Goal: Information Seeking & Learning: Learn about a topic

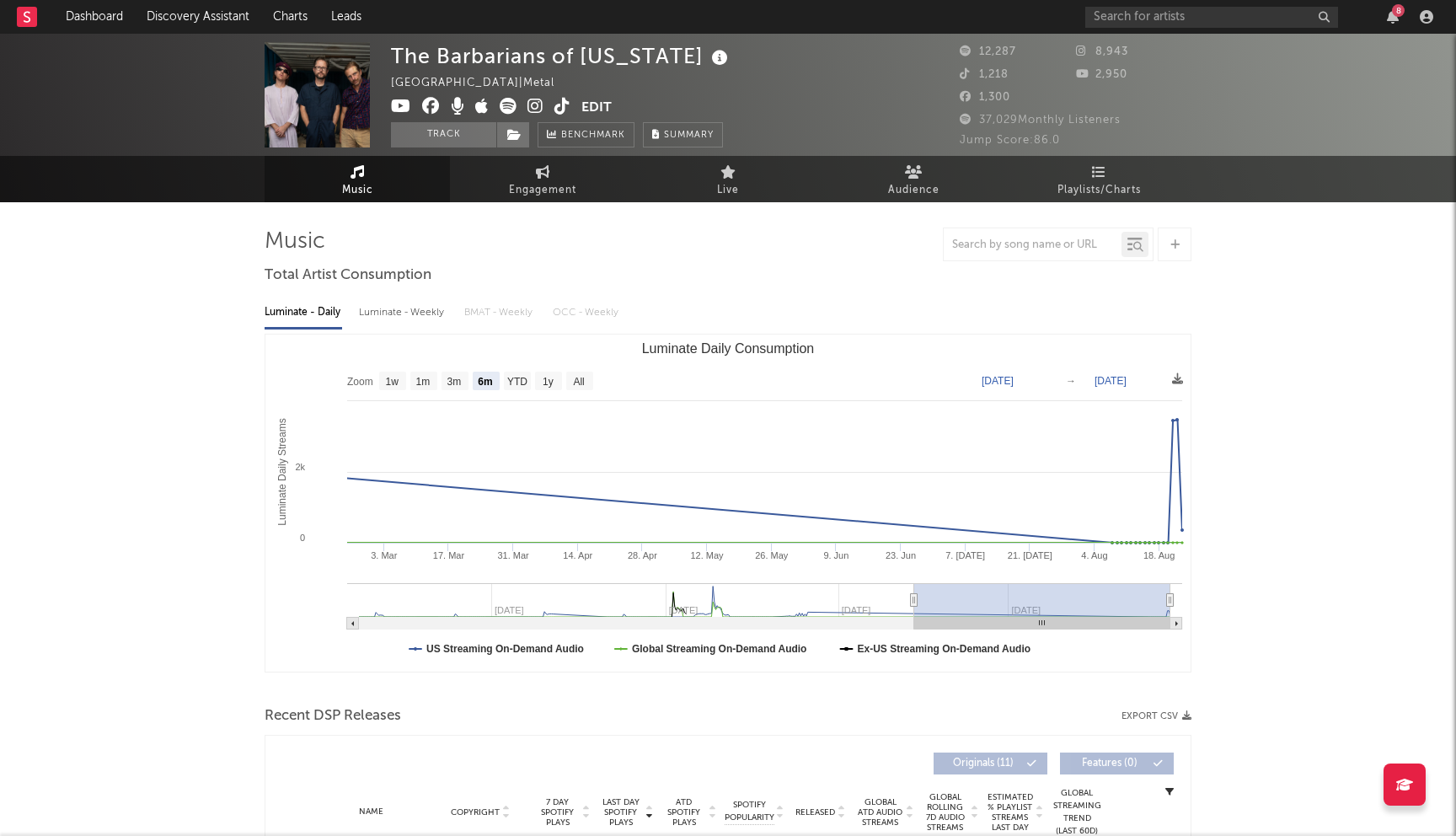
select select "6m"
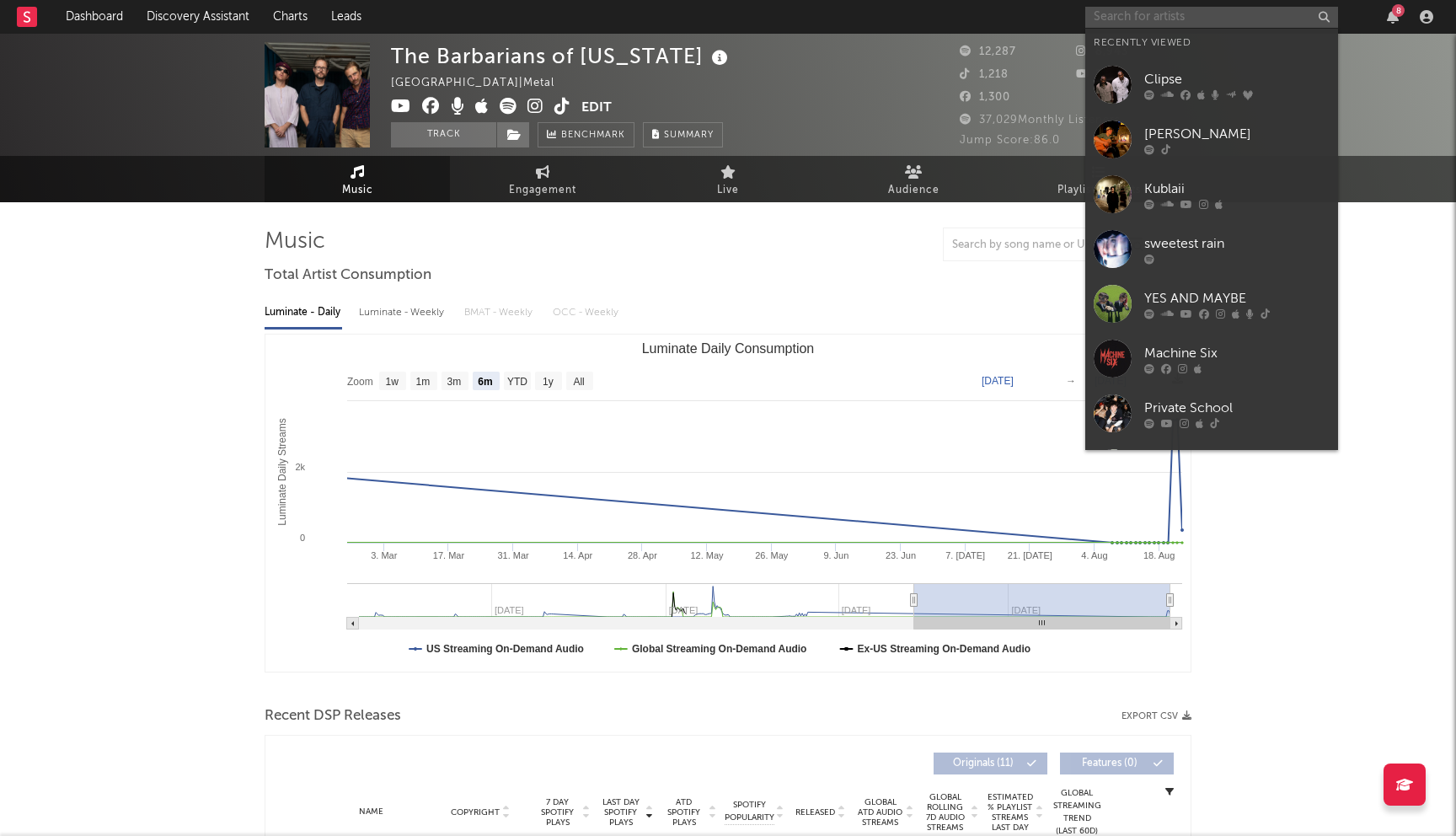
click at [1183, 20] on input "text" at bounding box center [1211, 17] width 253 height 21
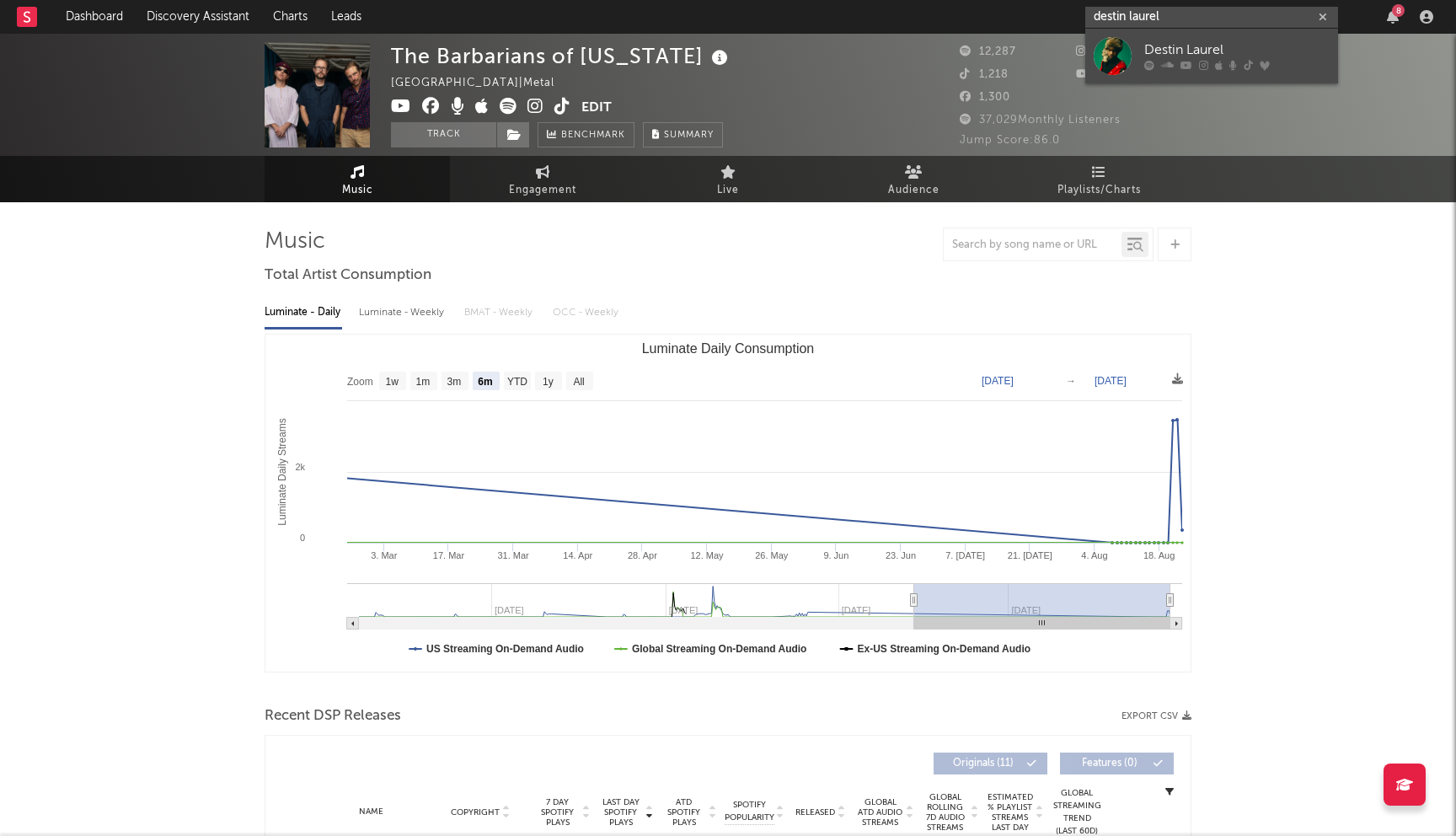
type input "destin laurel"
click at [1212, 54] on div "Destin Laurel" at bounding box center [1236, 51] width 185 height 21
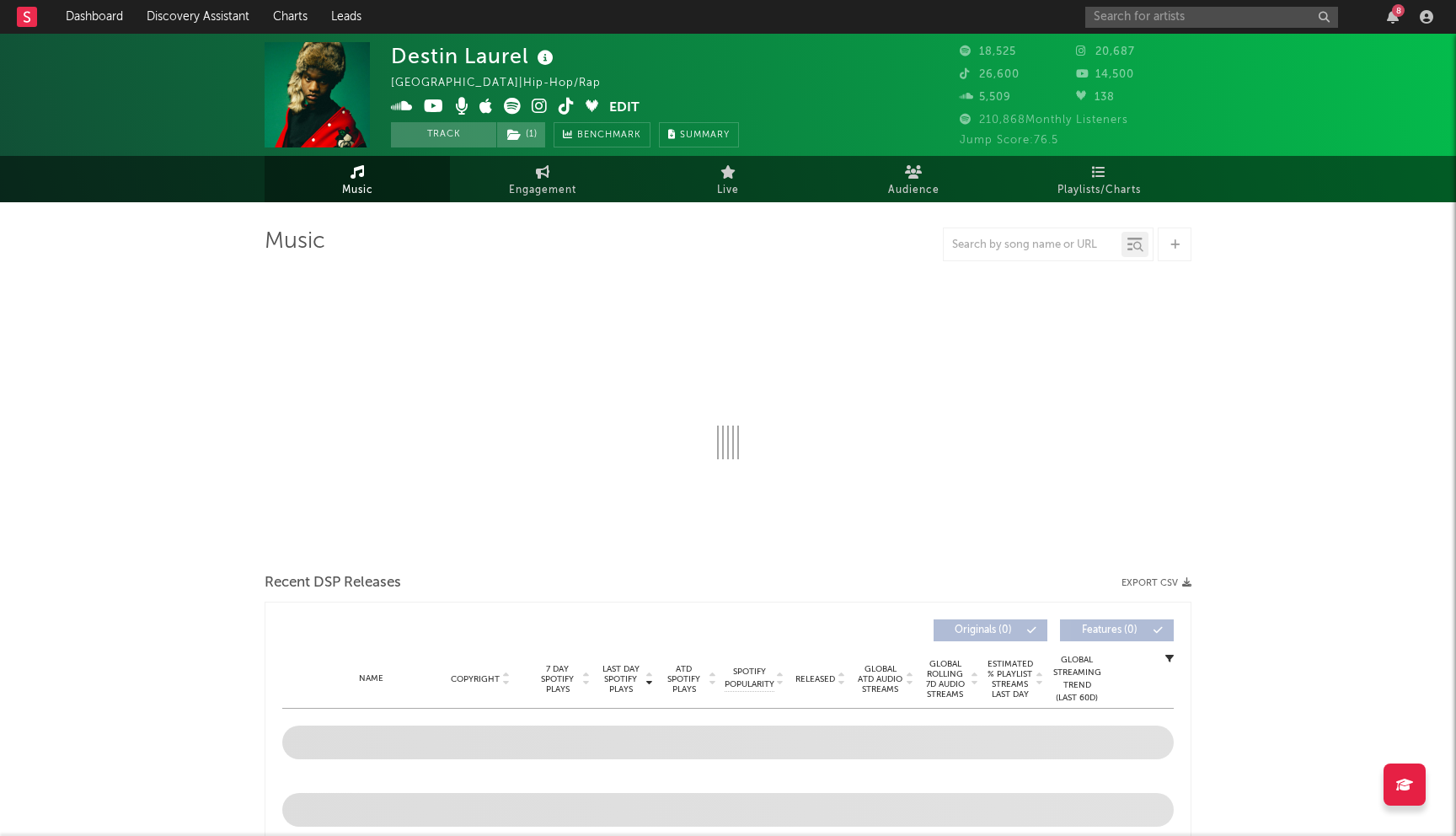
select select "6m"
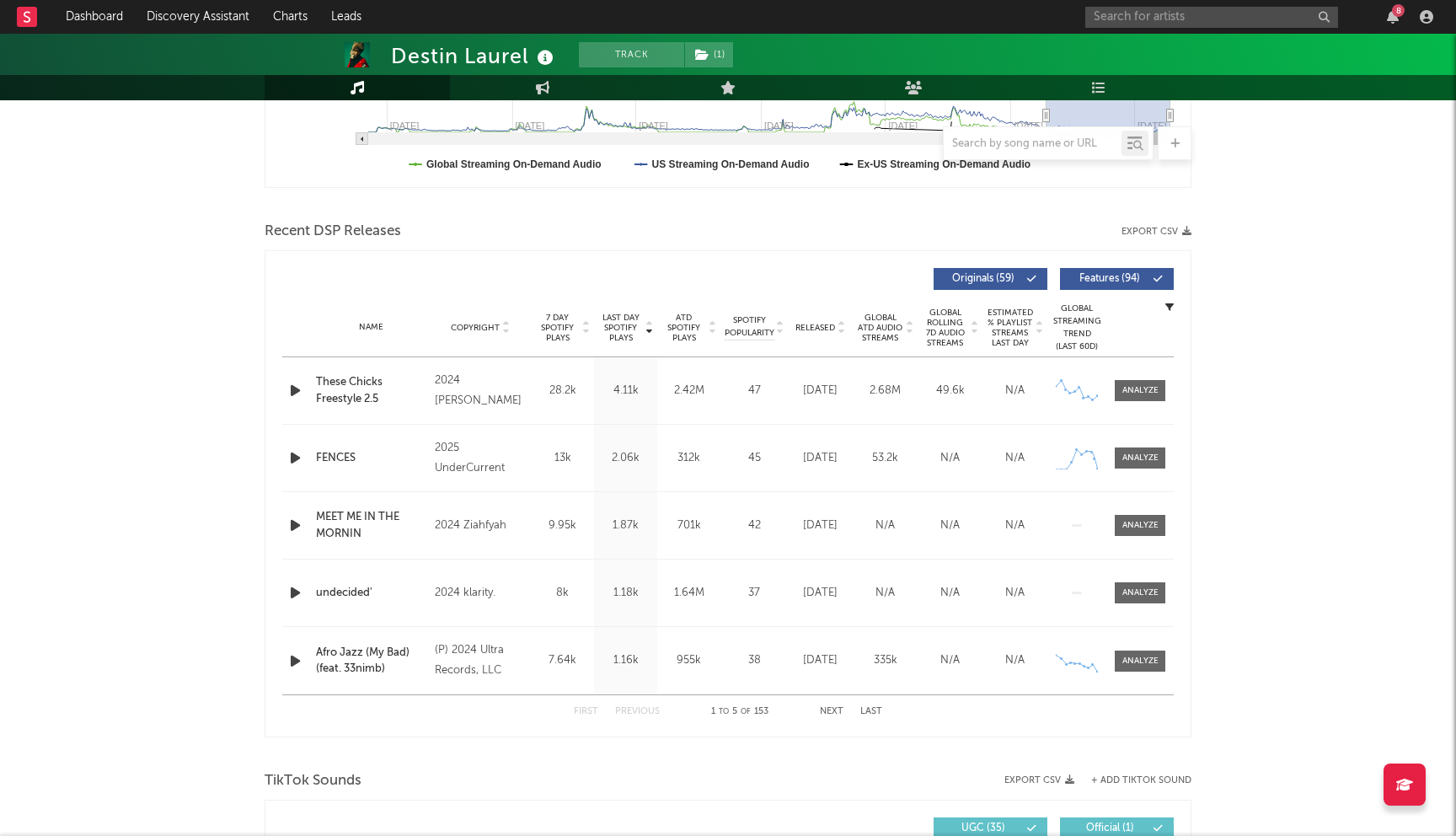
scroll to position [522, 0]
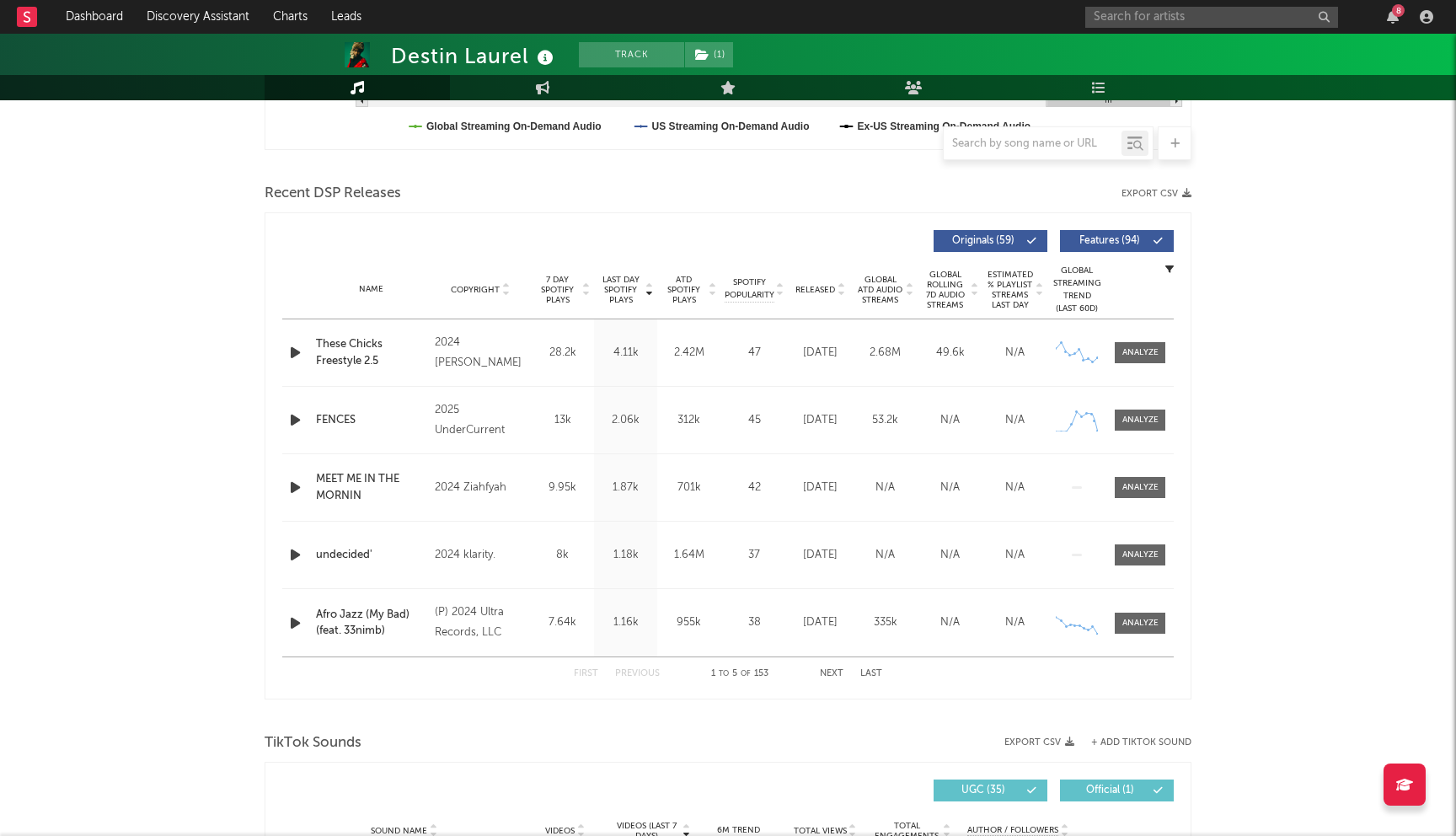
click at [827, 672] on button "Next" at bounding box center [831, 673] width 23 height 9
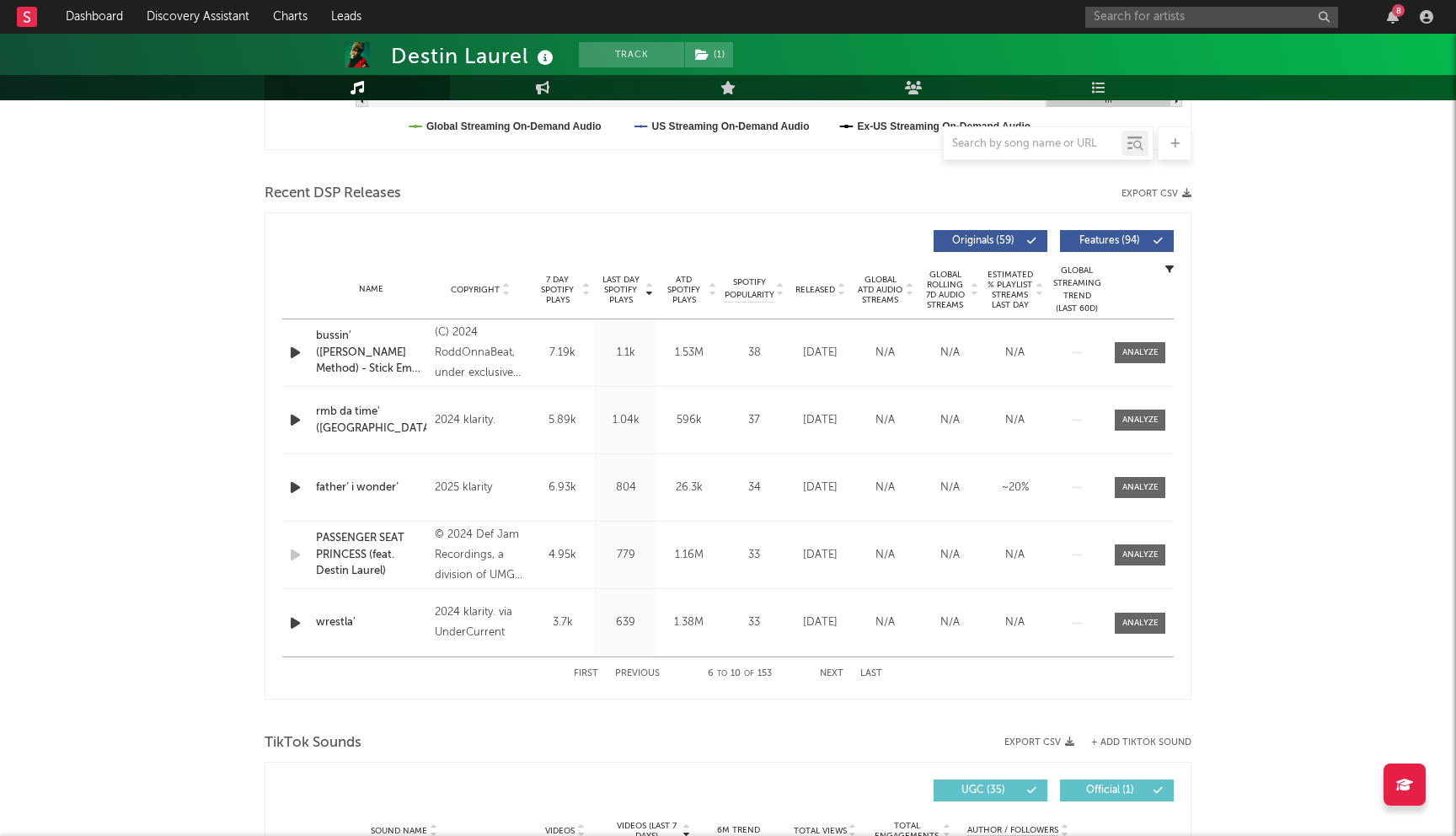
click at [366, 546] on div "PASSENGER SEAT PRINCESS (feat. Destin Laurel)" at bounding box center [371, 554] width 111 height 50
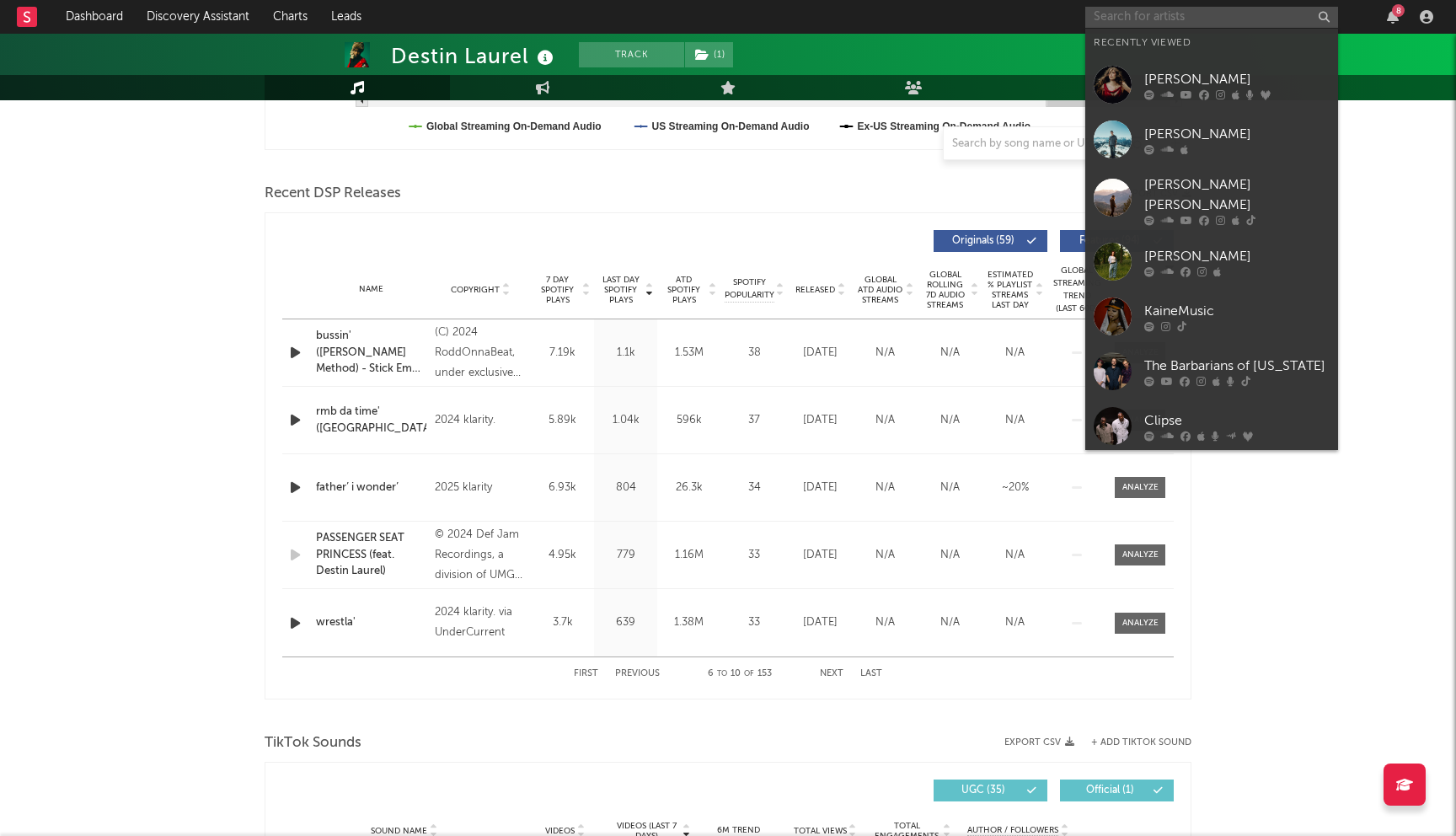
click at [1181, 13] on input "text" at bounding box center [1211, 17] width 253 height 21
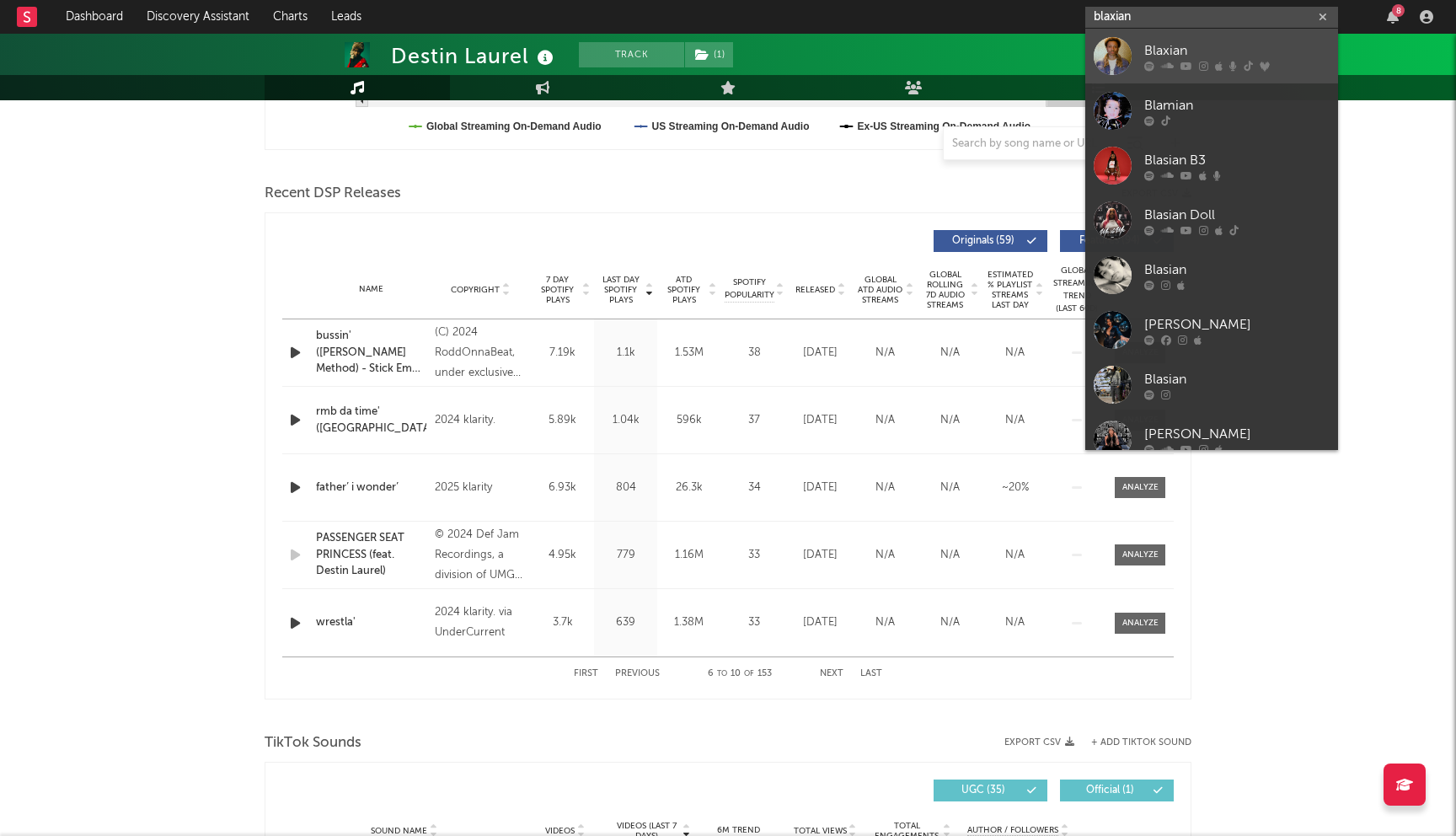
type input "blaxian"
click at [1214, 29] on link "Blaxian" at bounding box center [1211, 56] width 253 height 54
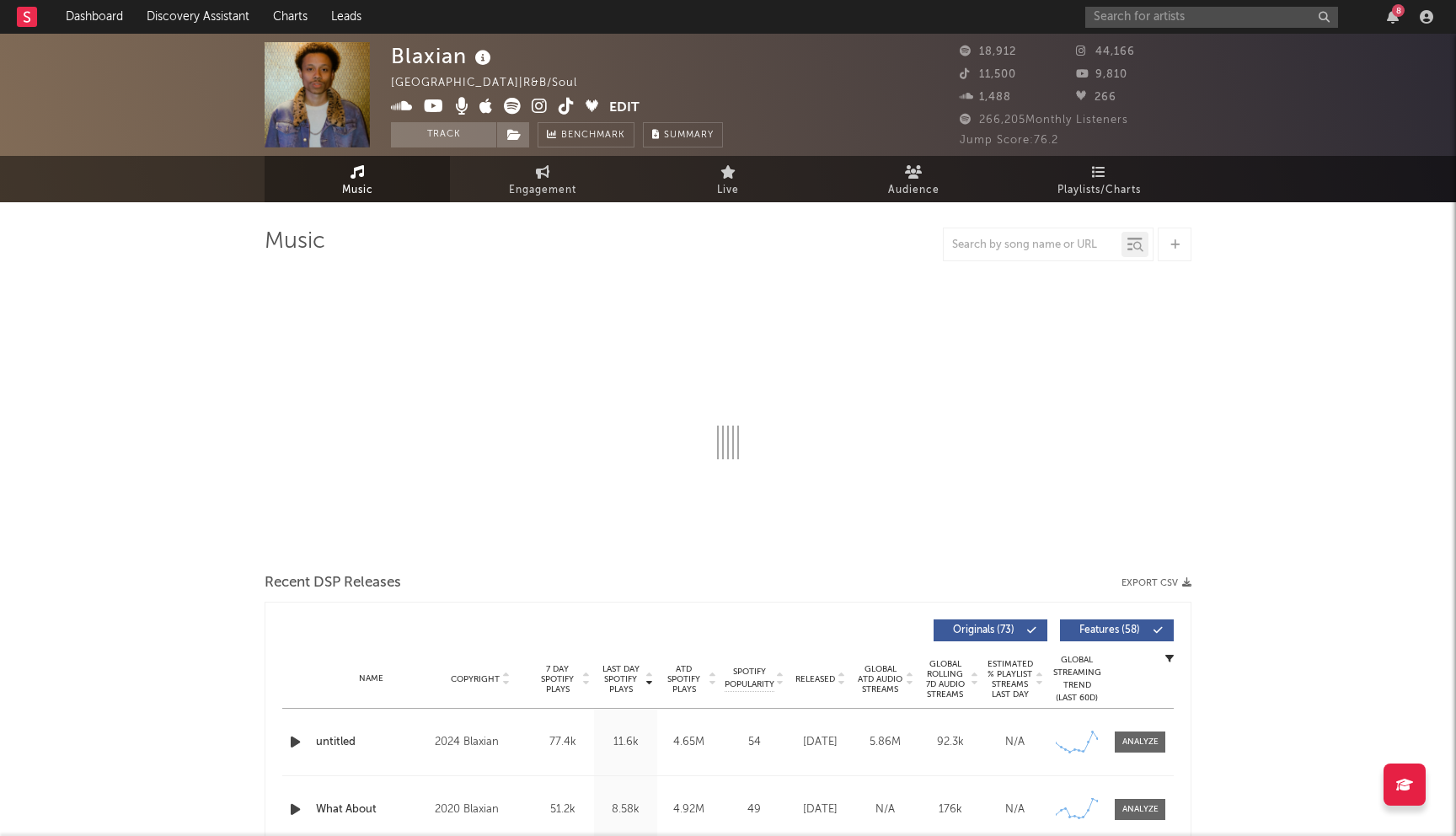
select select "6m"
